Goal: Navigation & Orientation: Find specific page/section

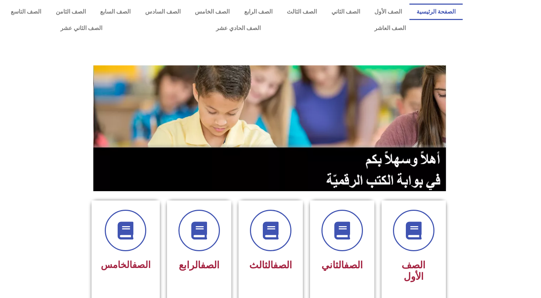
scroll to position [138, 0]
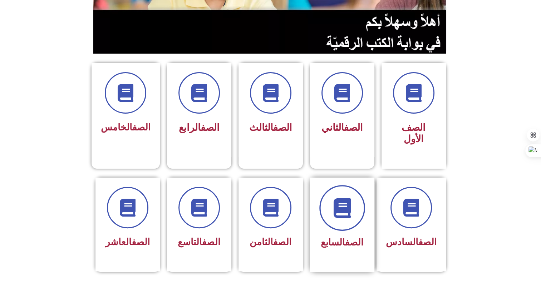
click at [338, 198] on icon at bounding box center [342, 208] width 20 height 20
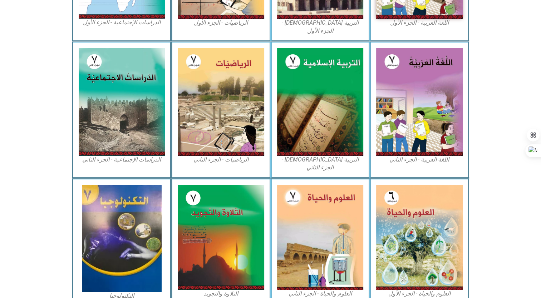
scroll to position [339, 0]
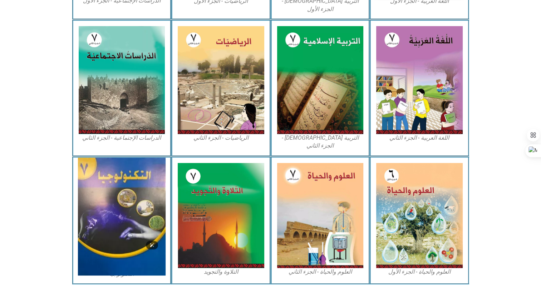
click at [123, 214] on img at bounding box center [122, 217] width 88 height 118
click at [112, 197] on img at bounding box center [122, 217] width 88 height 118
click at [106, 205] on img at bounding box center [122, 217] width 88 height 118
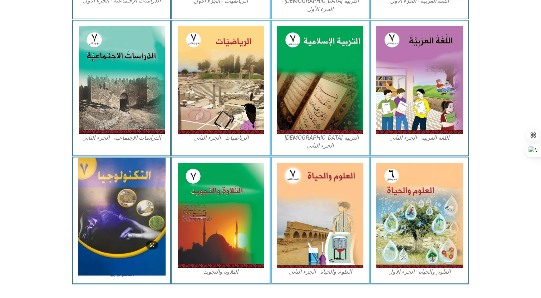
click at [106, 205] on img at bounding box center [122, 217] width 88 height 118
click at [129, 190] on img at bounding box center [122, 217] width 88 height 118
click at [129, 219] on img at bounding box center [122, 217] width 88 height 118
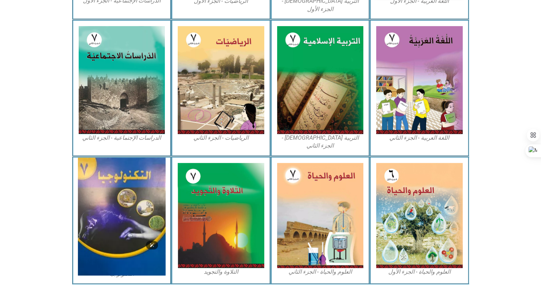
click at [129, 219] on img at bounding box center [122, 217] width 88 height 118
click at [126, 206] on img at bounding box center [122, 217] width 88 height 118
click at [139, 199] on img at bounding box center [122, 217] width 88 height 118
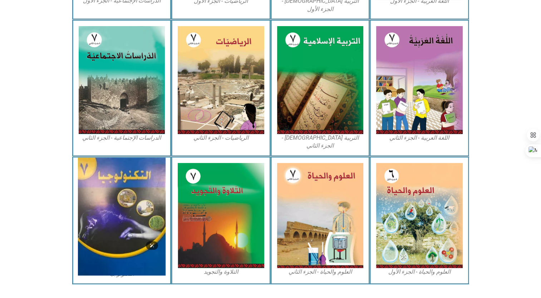
click at [139, 199] on img at bounding box center [122, 217] width 88 height 118
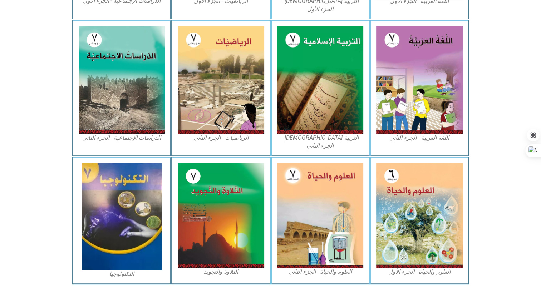
click at [443, 46] on img at bounding box center [419, 80] width 86 height 108
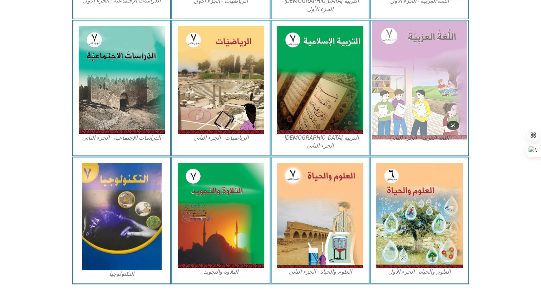
click at [402, 75] on img at bounding box center [419, 80] width 95 height 119
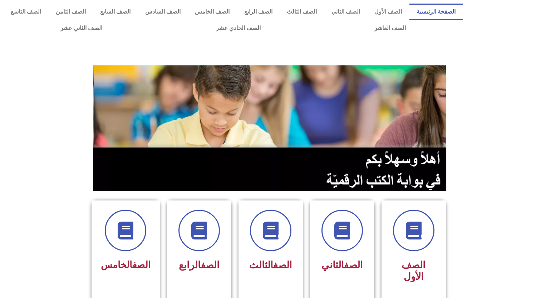
scroll to position [138, 0]
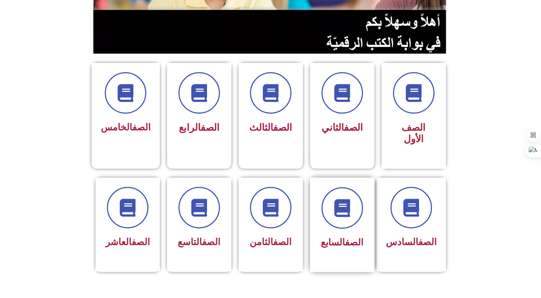
click at [336, 217] on div "الصف السابع" at bounding box center [342, 219] width 45 height 64
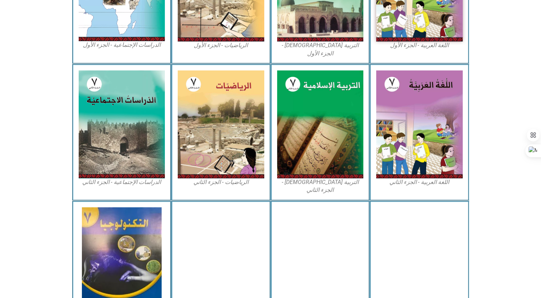
scroll to position [316, 0]
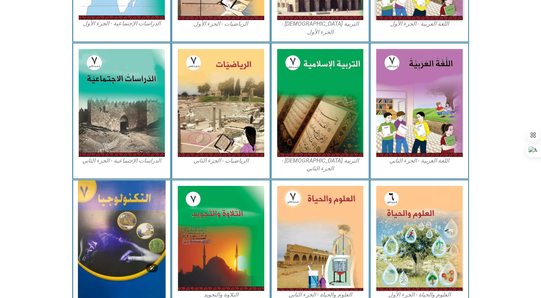
click at [135, 238] on img at bounding box center [122, 239] width 88 height 118
click at [133, 204] on img at bounding box center [122, 239] width 88 height 118
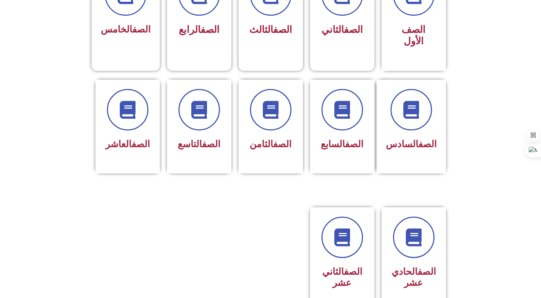
scroll to position [238, 0]
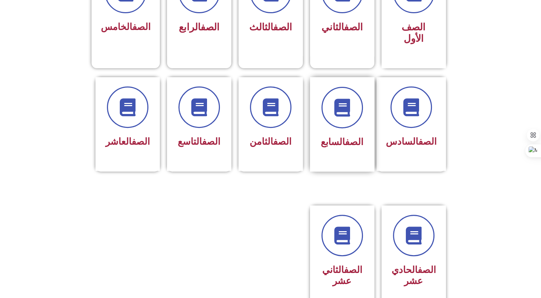
click at [350, 137] on link "الصف" at bounding box center [354, 142] width 18 height 11
click at [347, 137] on link "الصف" at bounding box center [354, 142] width 18 height 11
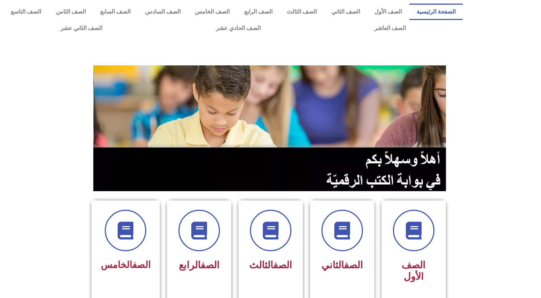
scroll to position [238, 0]
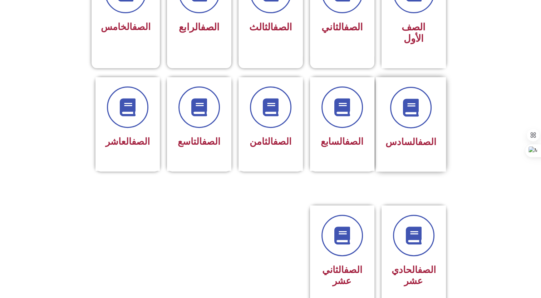
click at [400, 115] on div at bounding box center [410, 107] width 51 height 41
click at [339, 134] on div "الصف السابع" at bounding box center [342, 143] width 45 height 18
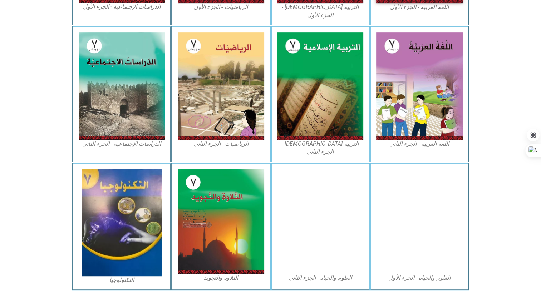
scroll to position [336, 0]
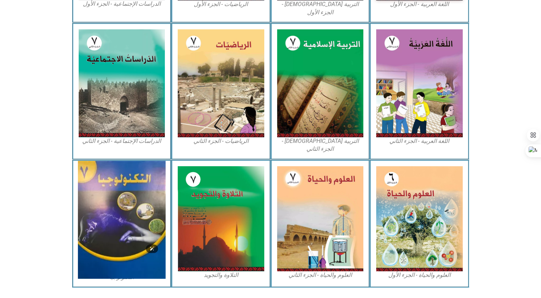
click at [124, 228] on img at bounding box center [122, 220] width 88 height 118
click at [130, 205] on img at bounding box center [122, 220] width 88 height 118
click at [121, 221] on img at bounding box center [122, 220] width 88 height 118
click at [118, 177] on img at bounding box center [122, 220] width 88 height 118
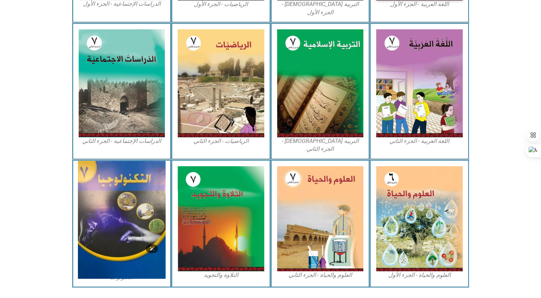
click at [118, 177] on img at bounding box center [122, 220] width 88 height 118
drag, startPoint x: 118, startPoint y: 177, endPoint x: 115, endPoint y: 221, distance: 44.1
click at [115, 221] on img at bounding box center [122, 220] width 88 height 118
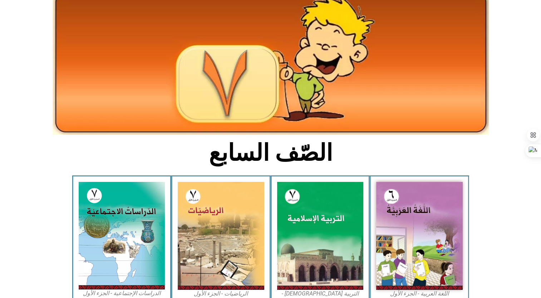
scroll to position [0, 0]
